Goal: Task Accomplishment & Management: Use online tool/utility

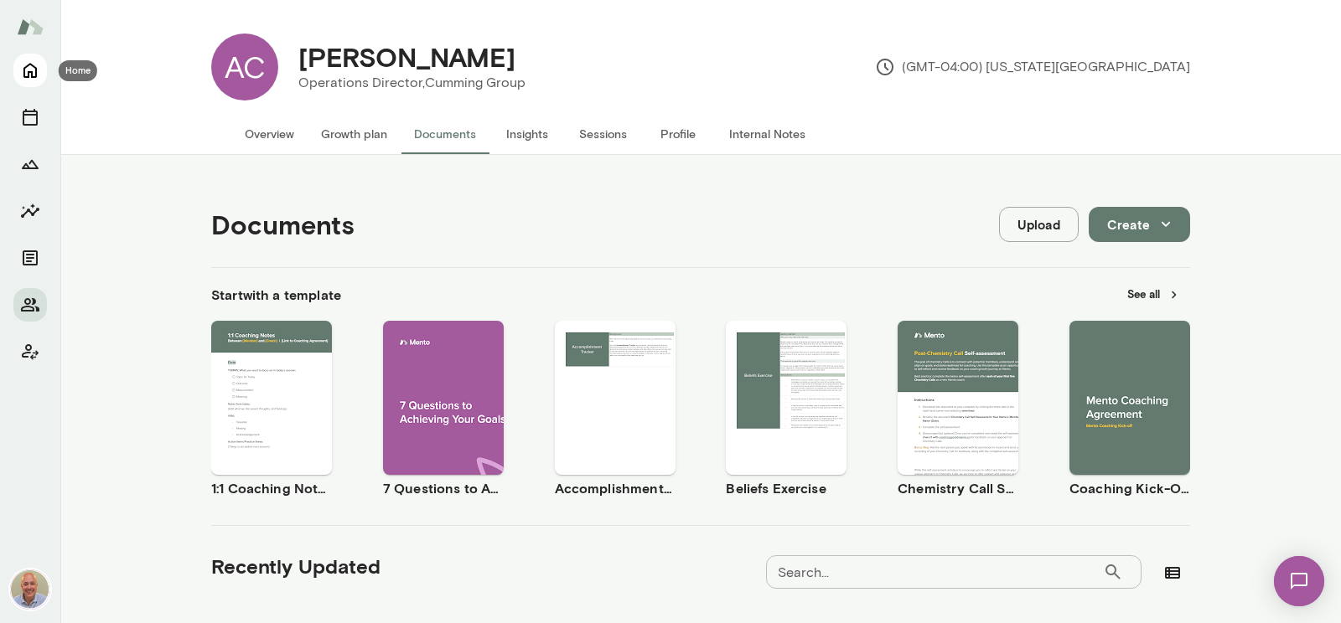
click at [25, 79] on icon "Home" at bounding box center [30, 70] width 20 height 20
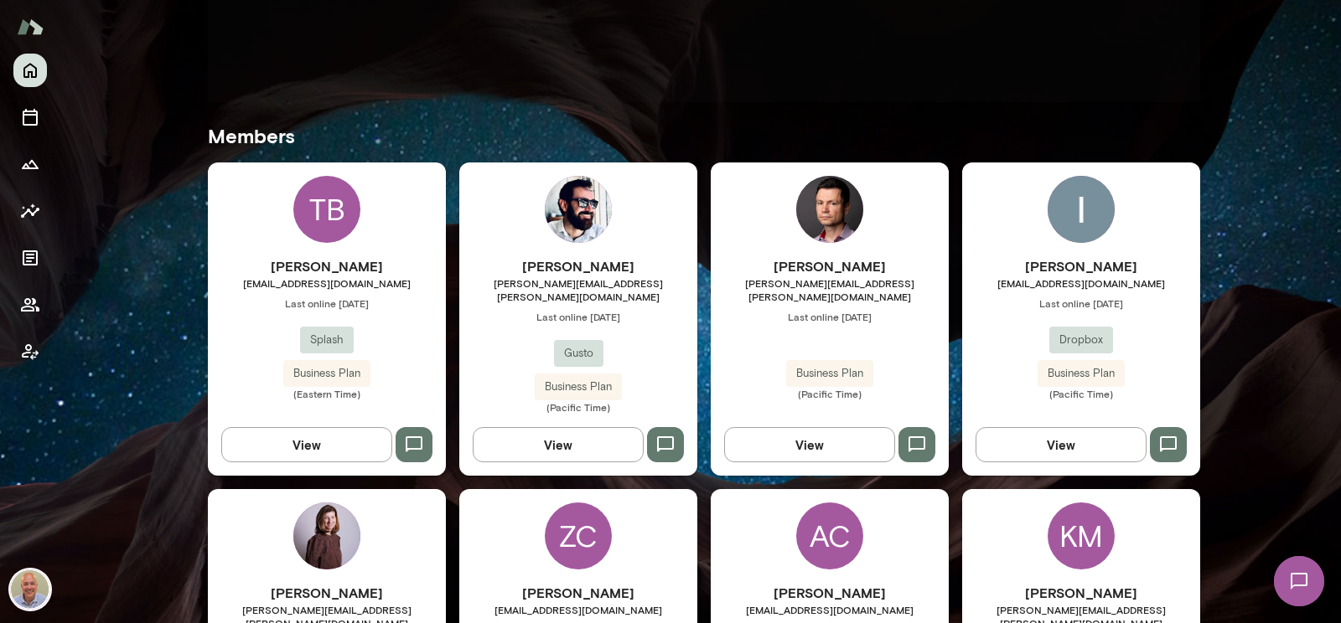
scroll to position [482, 0]
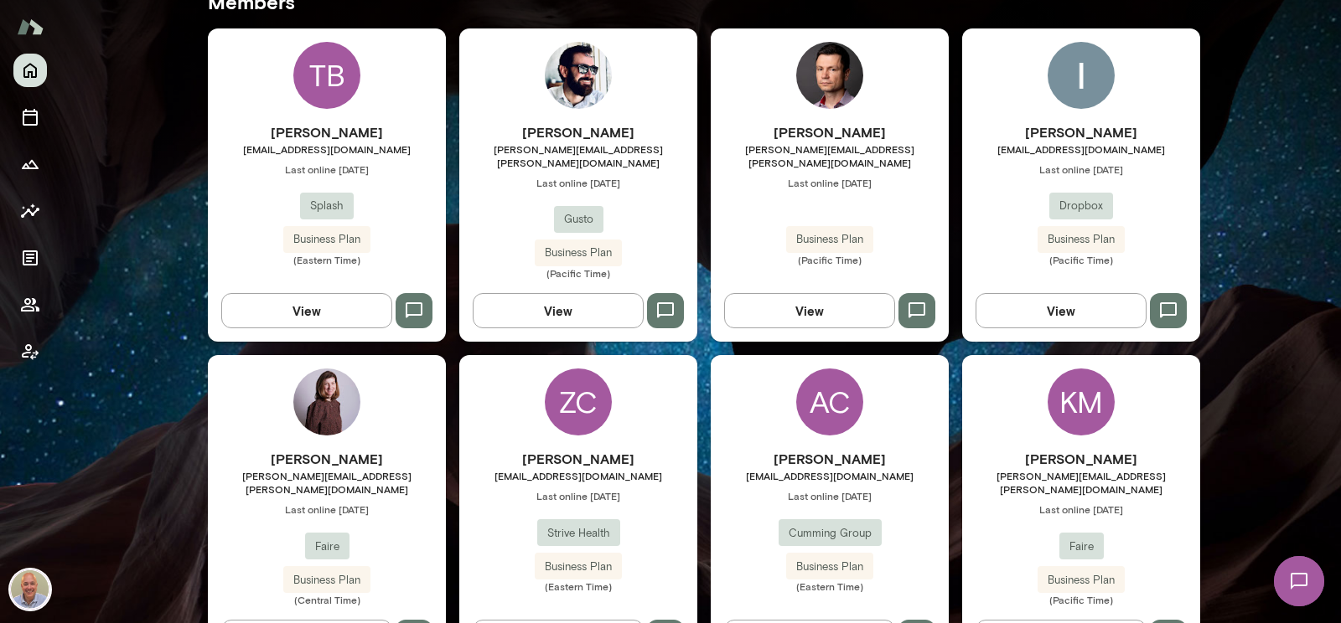
click at [389, 416] on div "Kristina Popova-Boasso [EMAIL_ADDRESS][PERSON_NAME][DOMAIN_NAME] Last online [D…" at bounding box center [327, 511] width 238 height 313
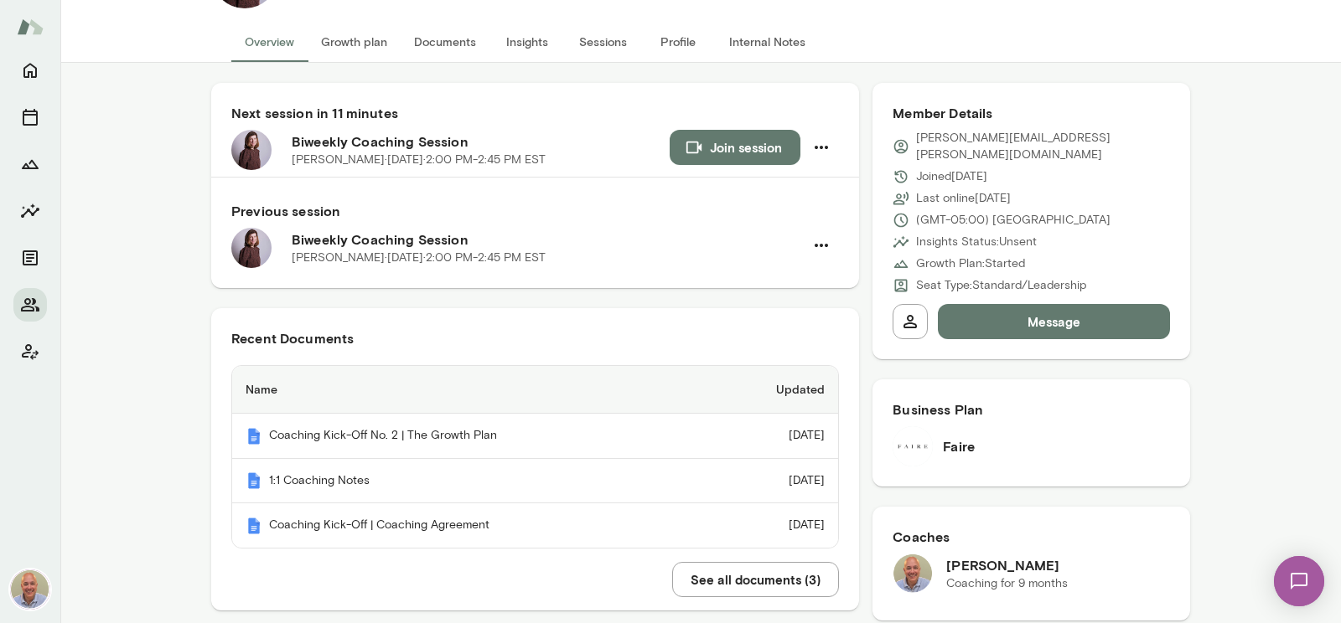
scroll to position [193, 0]
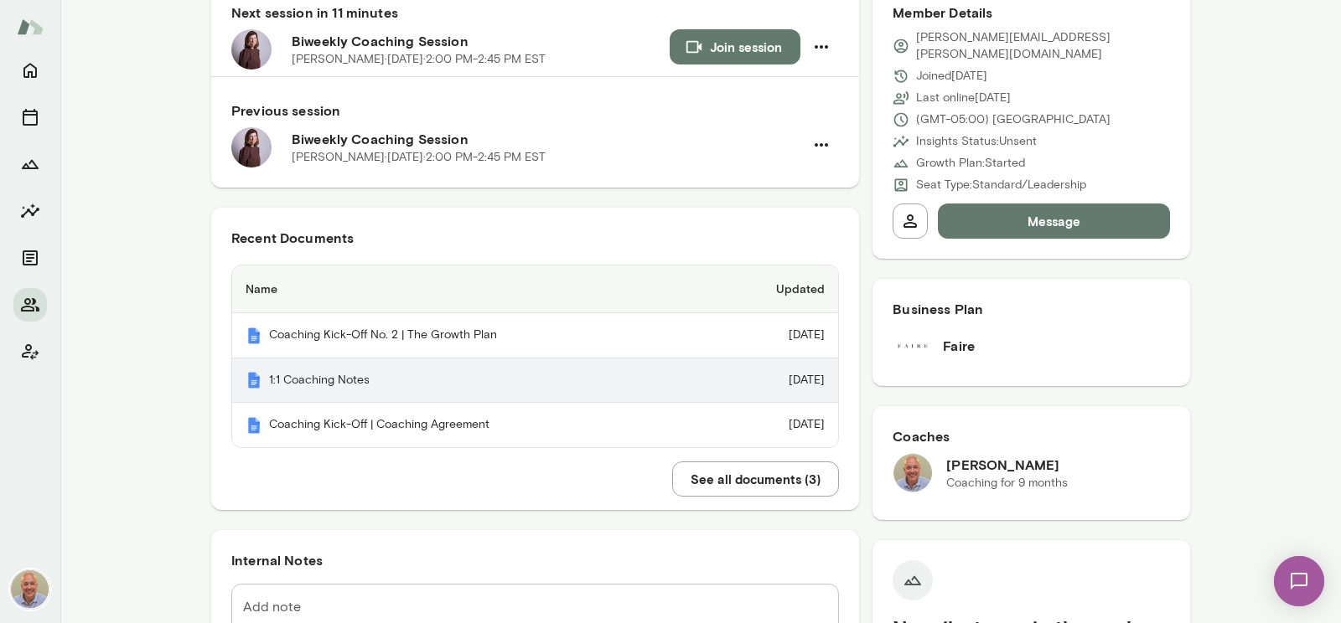
click at [373, 375] on th "1:1 Coaching Notes" at bounding box center [470, 381] width 477 height 45
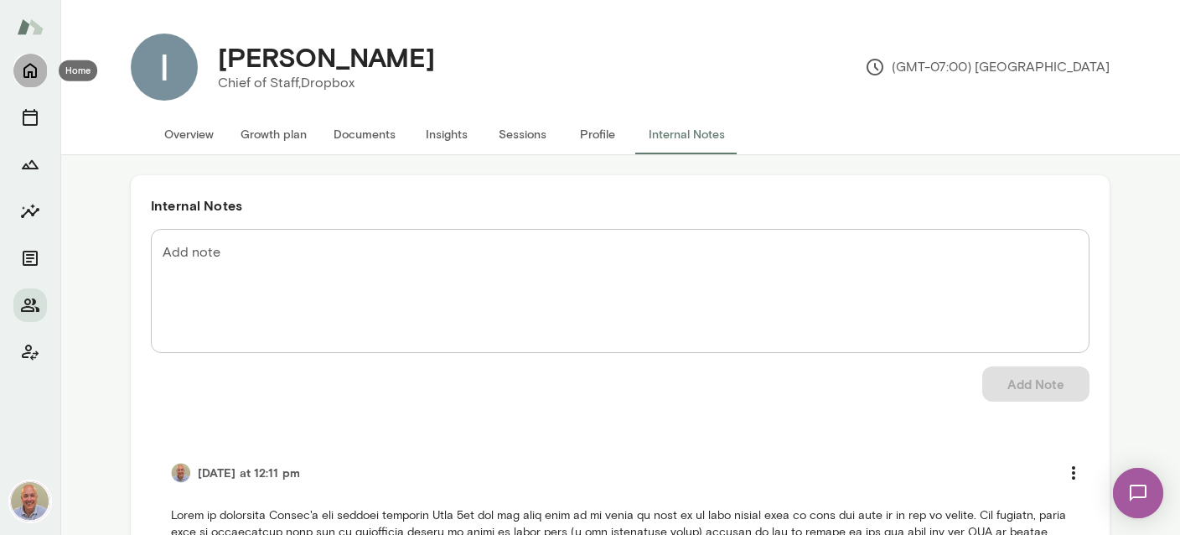
click at [40, 80] on button "Home" at bounding box center [30, 71] width 34 height 34
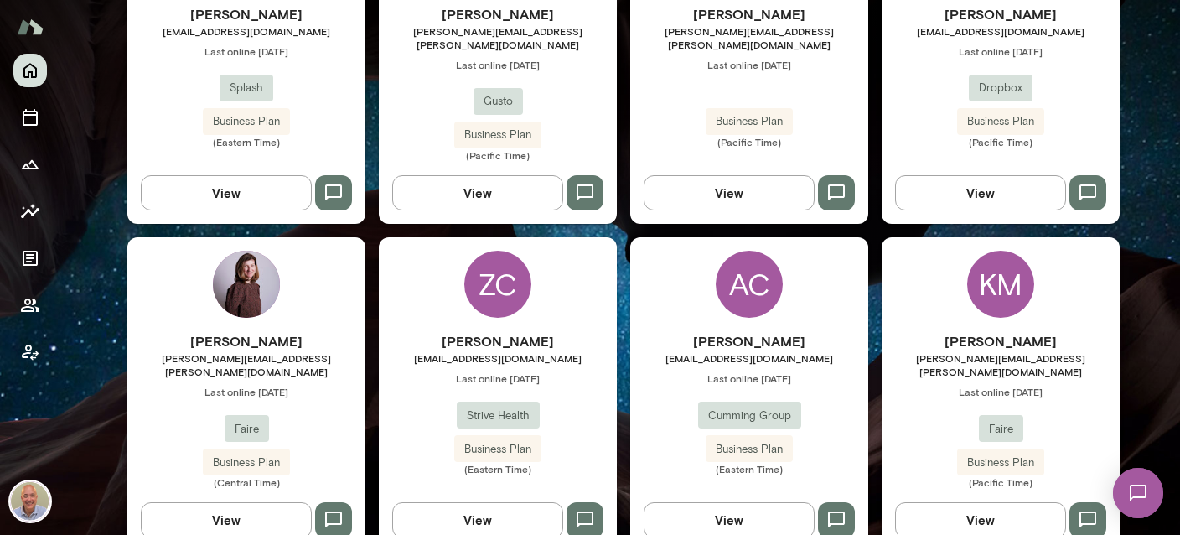
scroll to position [796, 0]
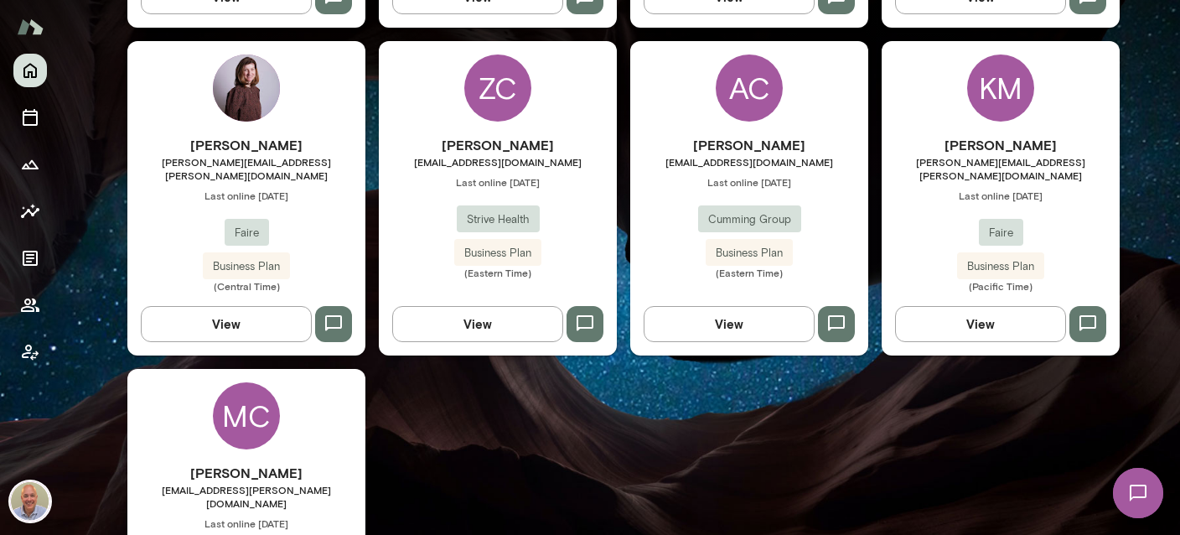
click at [229, 99] on img at bounding box center [246, 87] width 67 height 67
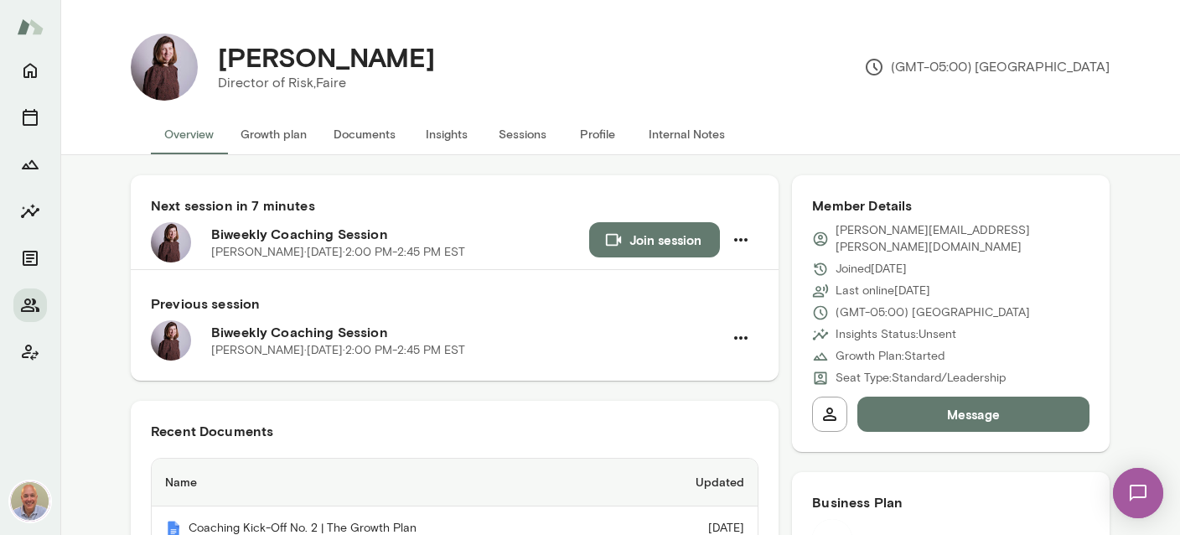
click at [687, 141] on button "Internal Notes" at bounding box center [686, 134] width 103 height 40
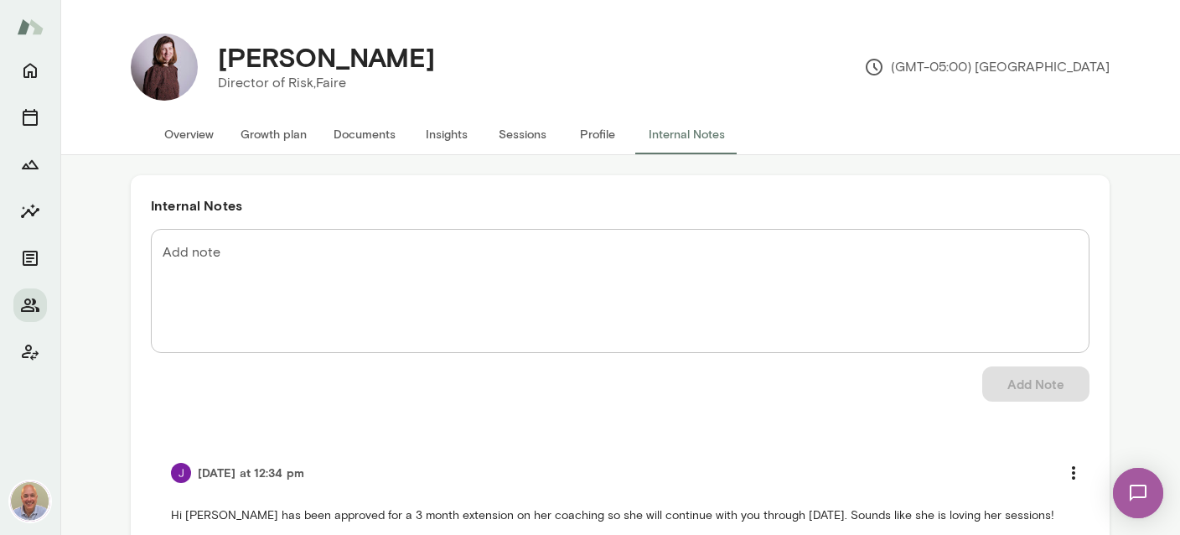
click at [168, 89] on img at bounding box center [164, 67] width 67 height 67
click at [185, 135] on button "Overview" at bounding box center [189, 134] width 76 height 40
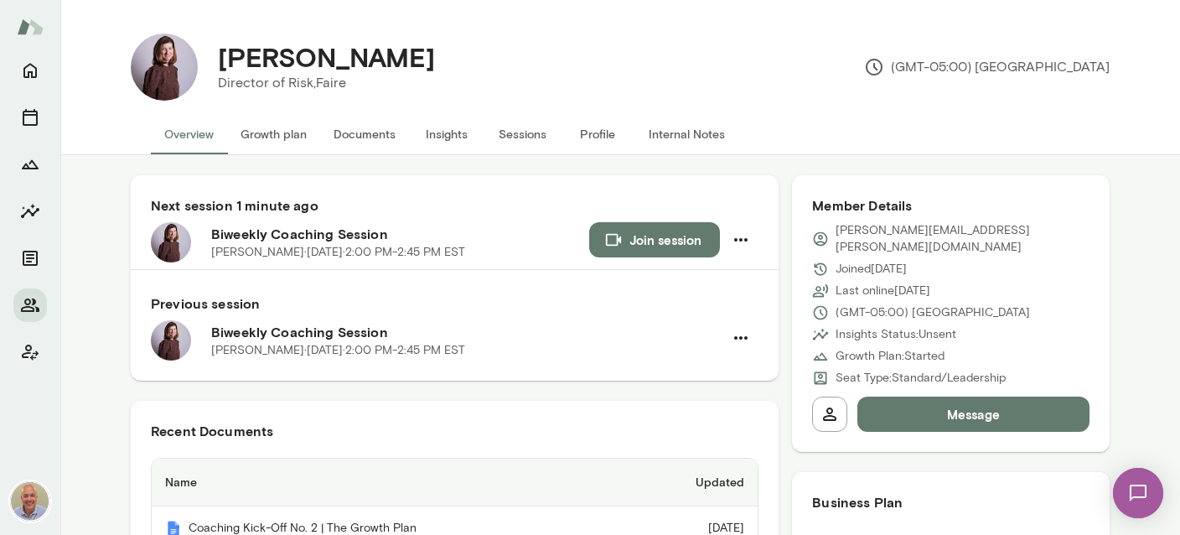
click at [632, 236] on button "Join session" at bounding box center [654, 239] width 131 height 35
